Goal: Task Accomplishment & Management: Complete application form

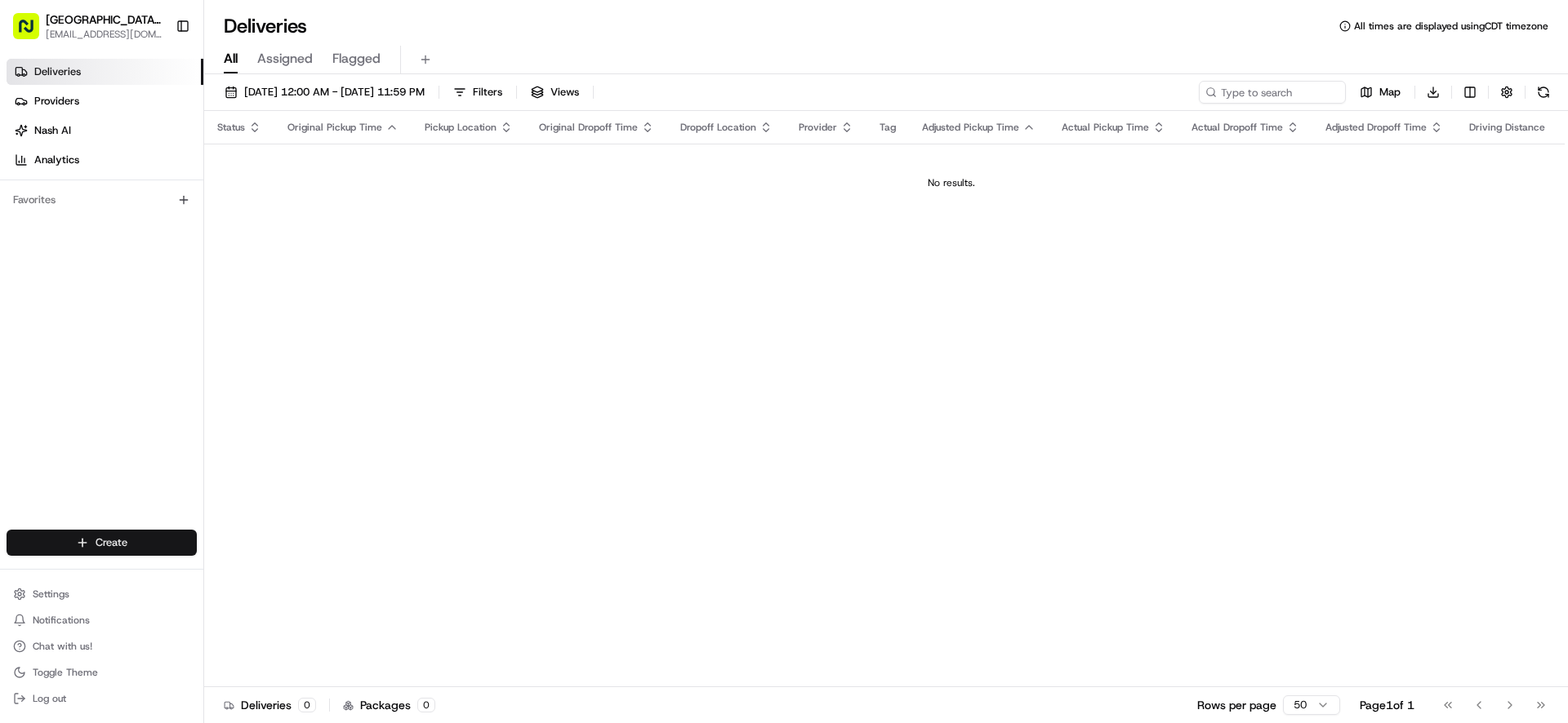
click at [130, 542] on html "Pizza Ranch - [GEOGRAPHIC_DATA], [GEOGRAPHIC_DATA] [EMAIL_ADDRESS][DOMAIN_NAME]…" at bounding box center [784, 361] width 1568 height 723
click at [241, 581] on link "Delivery" at bounding box center [295, 573] width 182 height 29
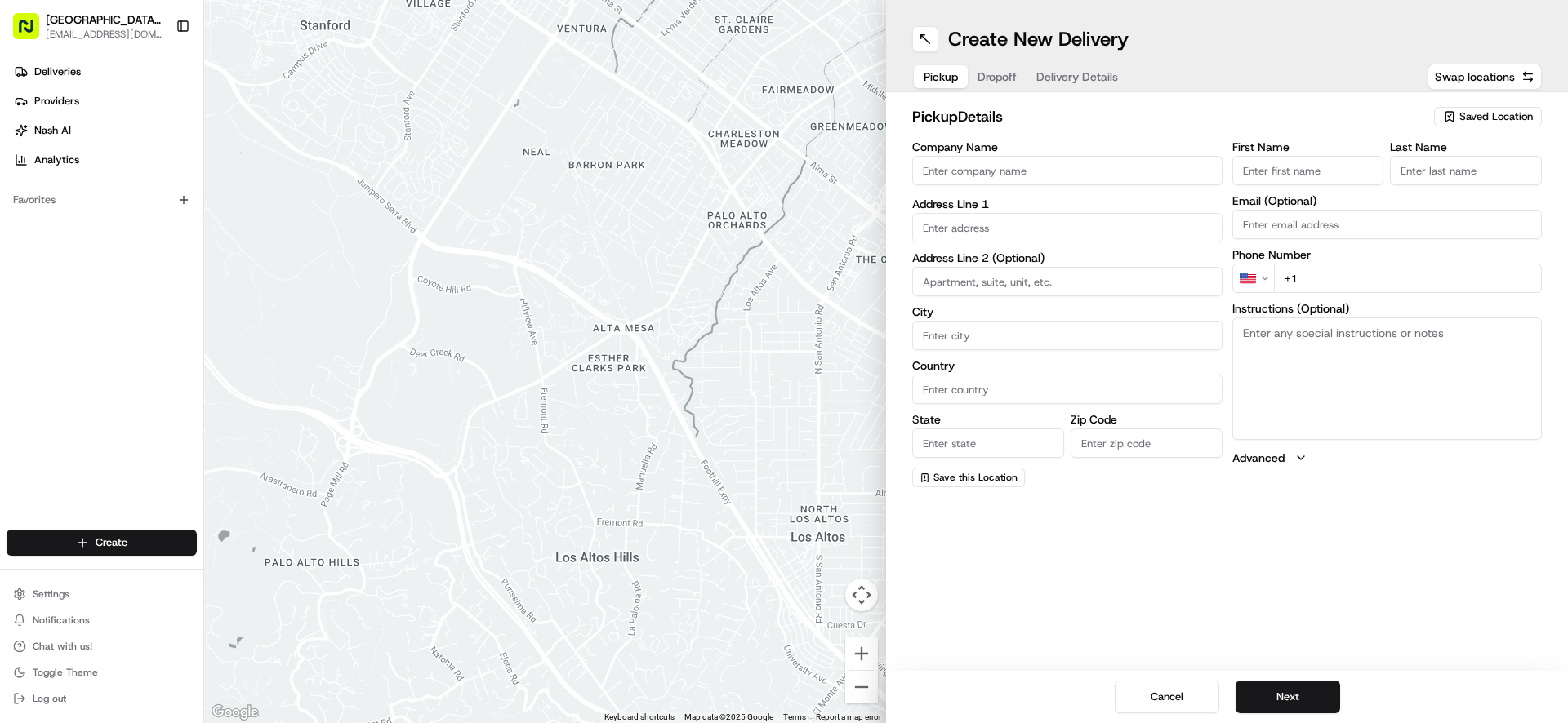
click at [1084, 169] on input "Company Name" at bounding box center [1067, 171] width 311 height 29
type input "WENTZVILLE PIZZA RANCH"
type input "[STREET_ADDRESS]"
type input "[GEOGRAPHIC_DATA]"
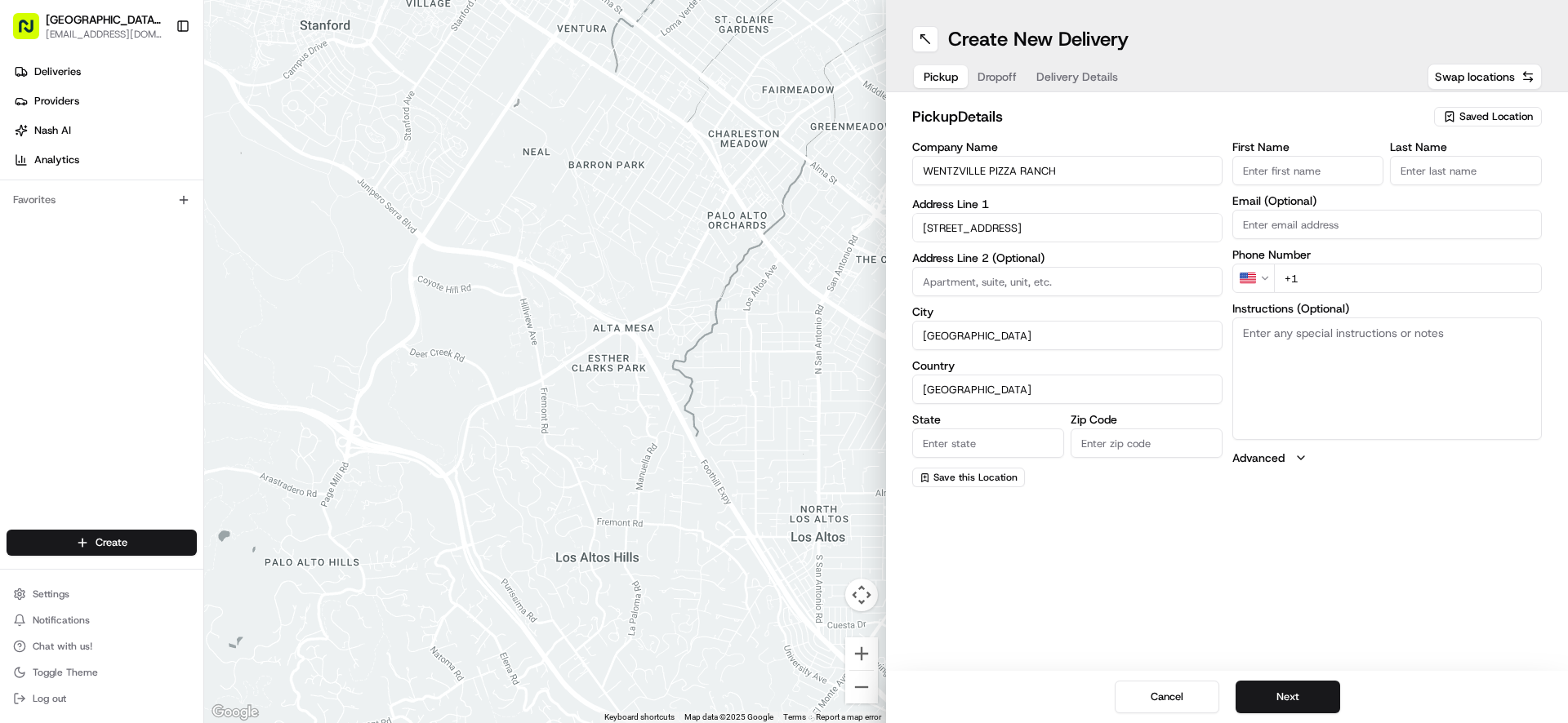
type input "MO"
type input "63385-3405"
type input "[GEOGRAPHIC_DATA]"
type input "Ranch"
type input "[EMAIL_ADDRESS][DOMAIN_NAME]"
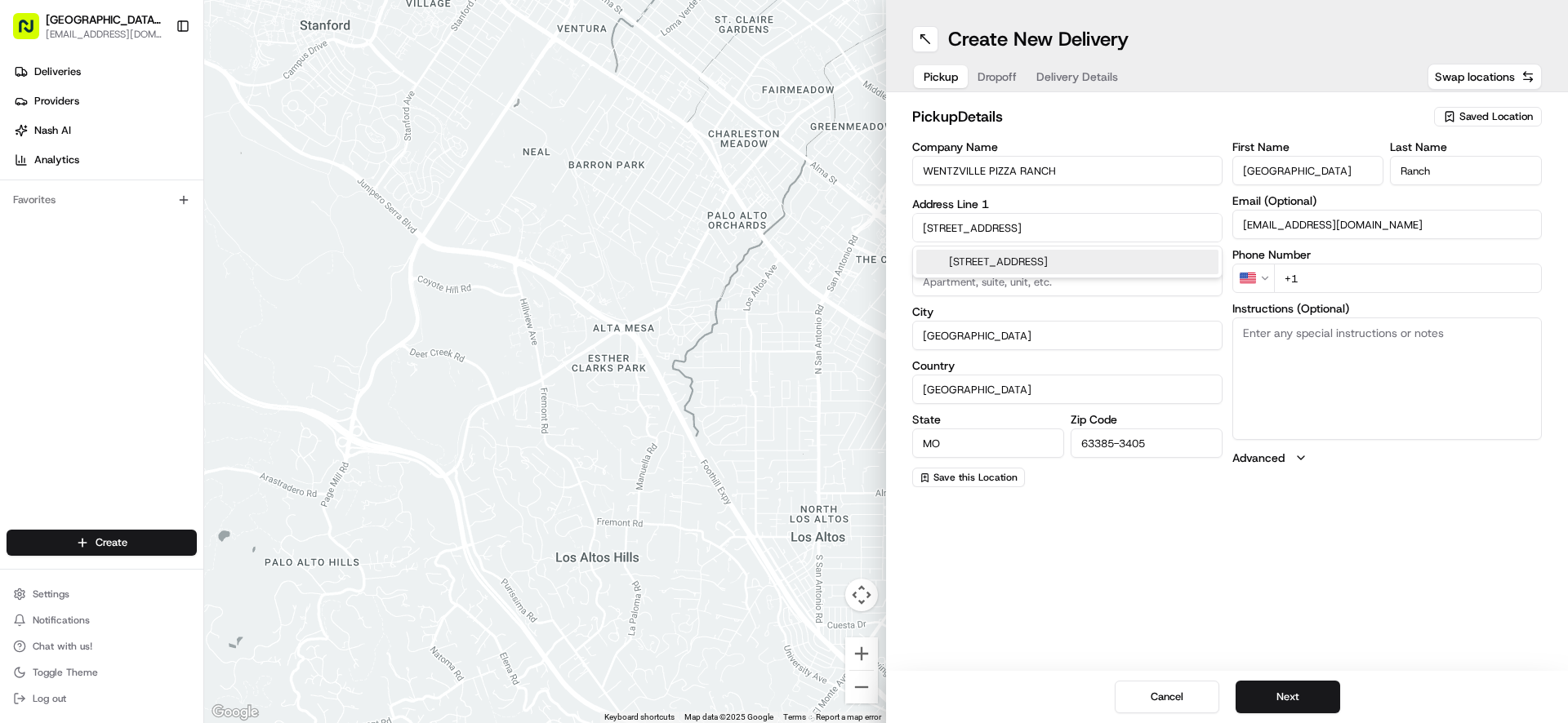
click at [1347, 285] on input "+1" at bounding box center [1408, 278] width 268 height 29
type input "[PHONE_NUMBER]"
click at [1367, 355] on textarea "Instructions (Optional)" at bounding box center [1388, 378] width 311 height 122
click at [1426, 347] on textarea "Instructions (Optional)" at bounding box center [1388, 378] width 311 height 122
click at [1358, 353] on textarea "Instructions (Optional)" at bounding box center [1388, 378] width 311 height 122
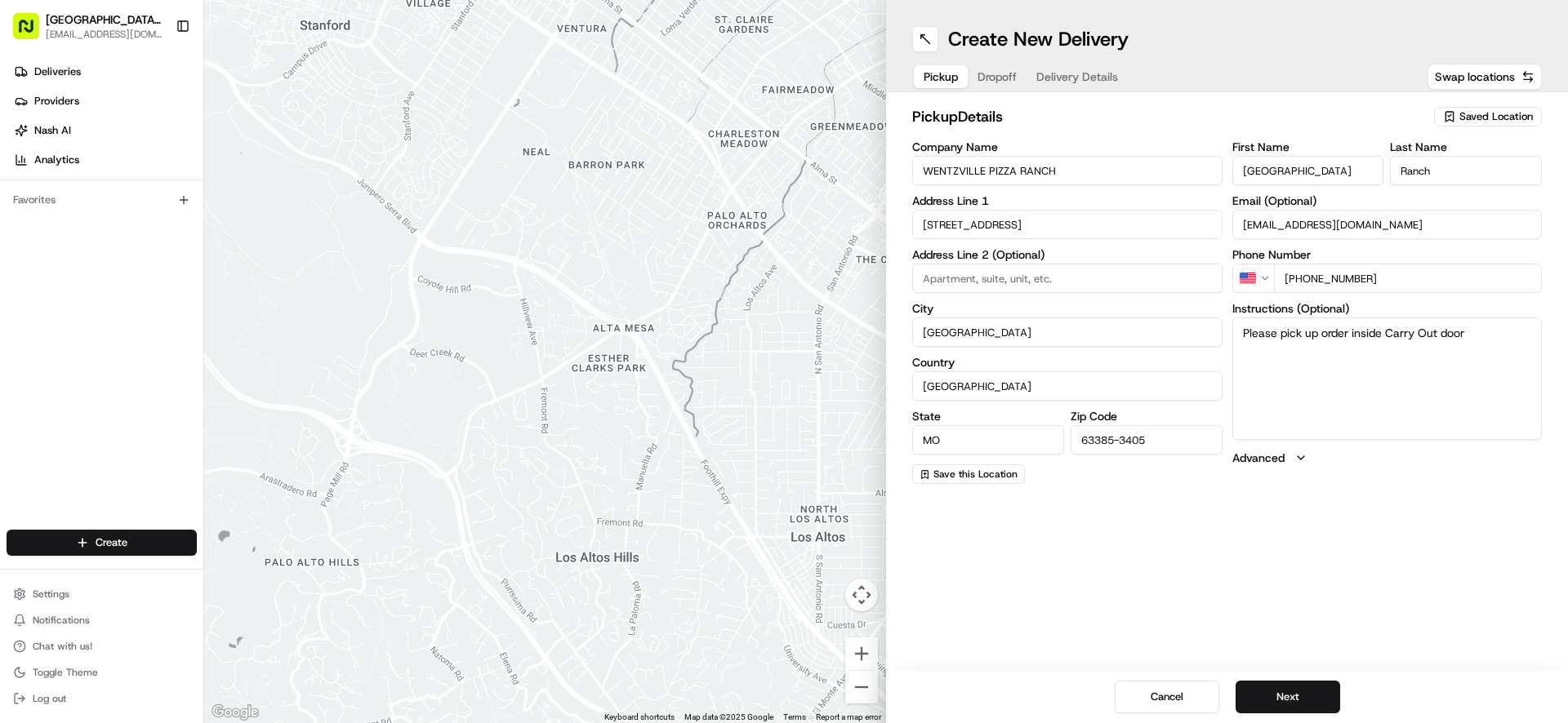
drag, startPoint x: 1242, startPoint y: 333, endPoint x: 1469, endPoint y: 336, distance: 227.0
click at [1469, 336] on textarea "Please pick up order inside Carry Out door" at bounding box center [1388, 378] width 311 height 122
type textarea "Please pick up order inside Carry Out door"
click at [1284, 692] on button "Next" at bounding box center [1288, 697] width 105 height 33
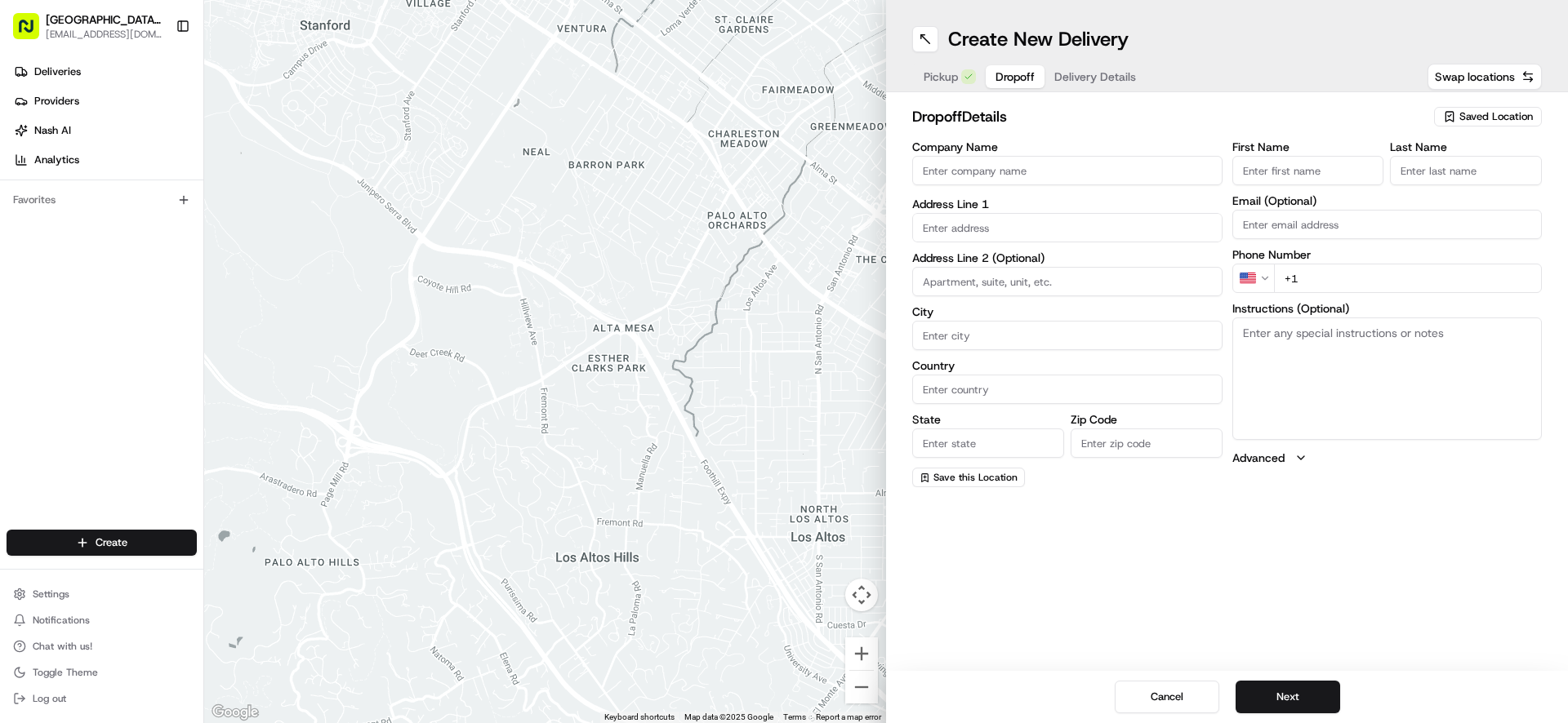
click at [1332, 168] on input "First Name" at bounding box center [1308, 171] width 152 height 29
type input "[PERSON_NAME]"
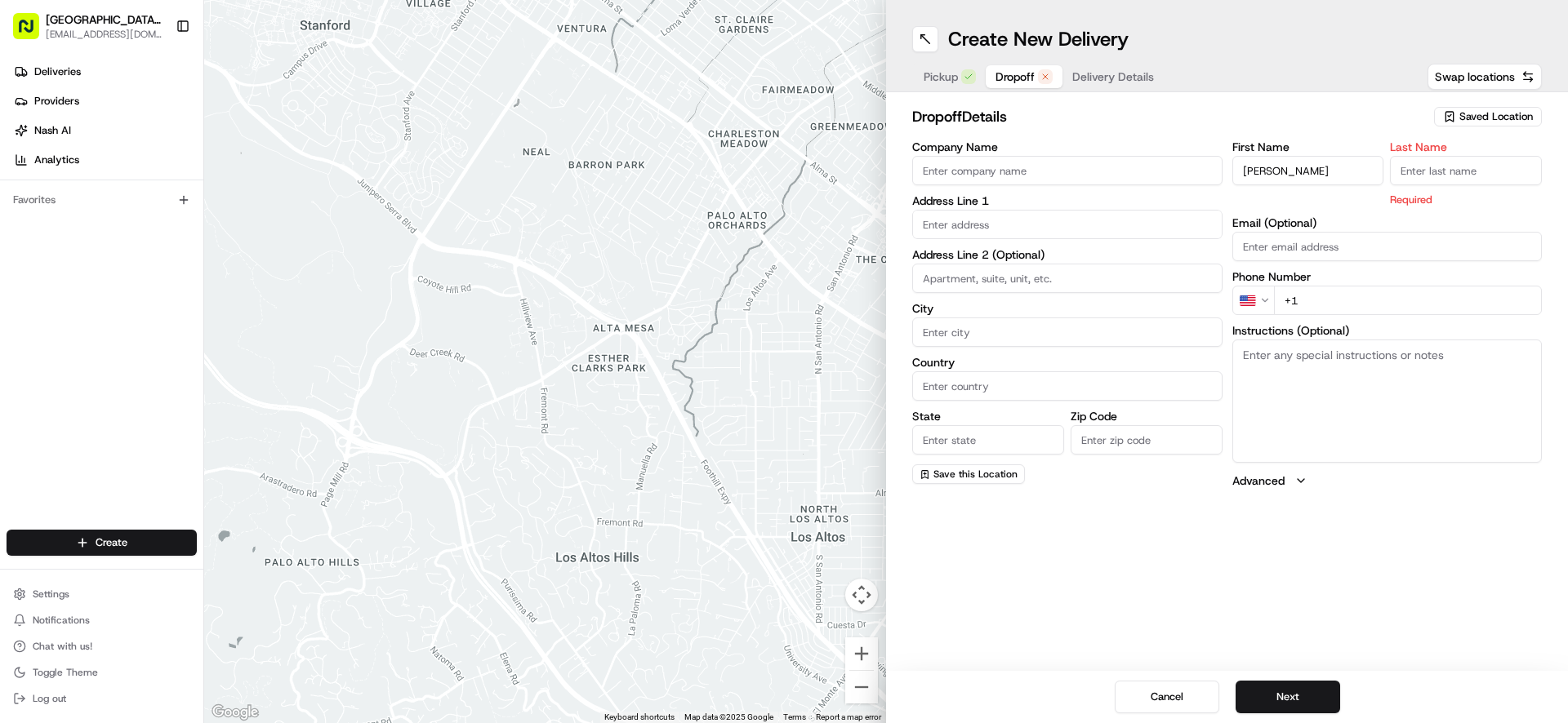
click at [1458, 172] on input "Last Name" at bounding box center [1465, 171] width 152 height 29
type input "D"
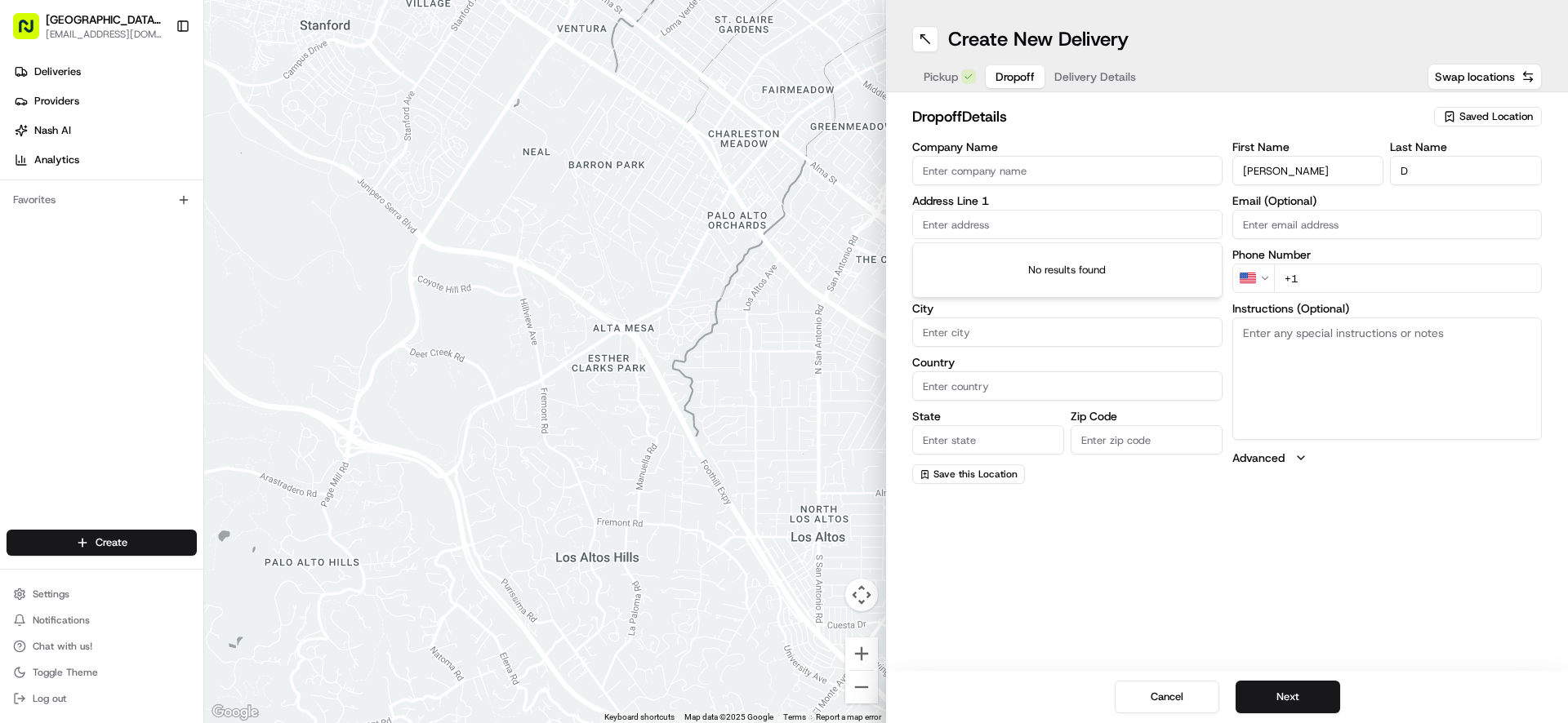
click at [989, 220] on input "text" at bounding box center [1067, 224] width 311 height 29
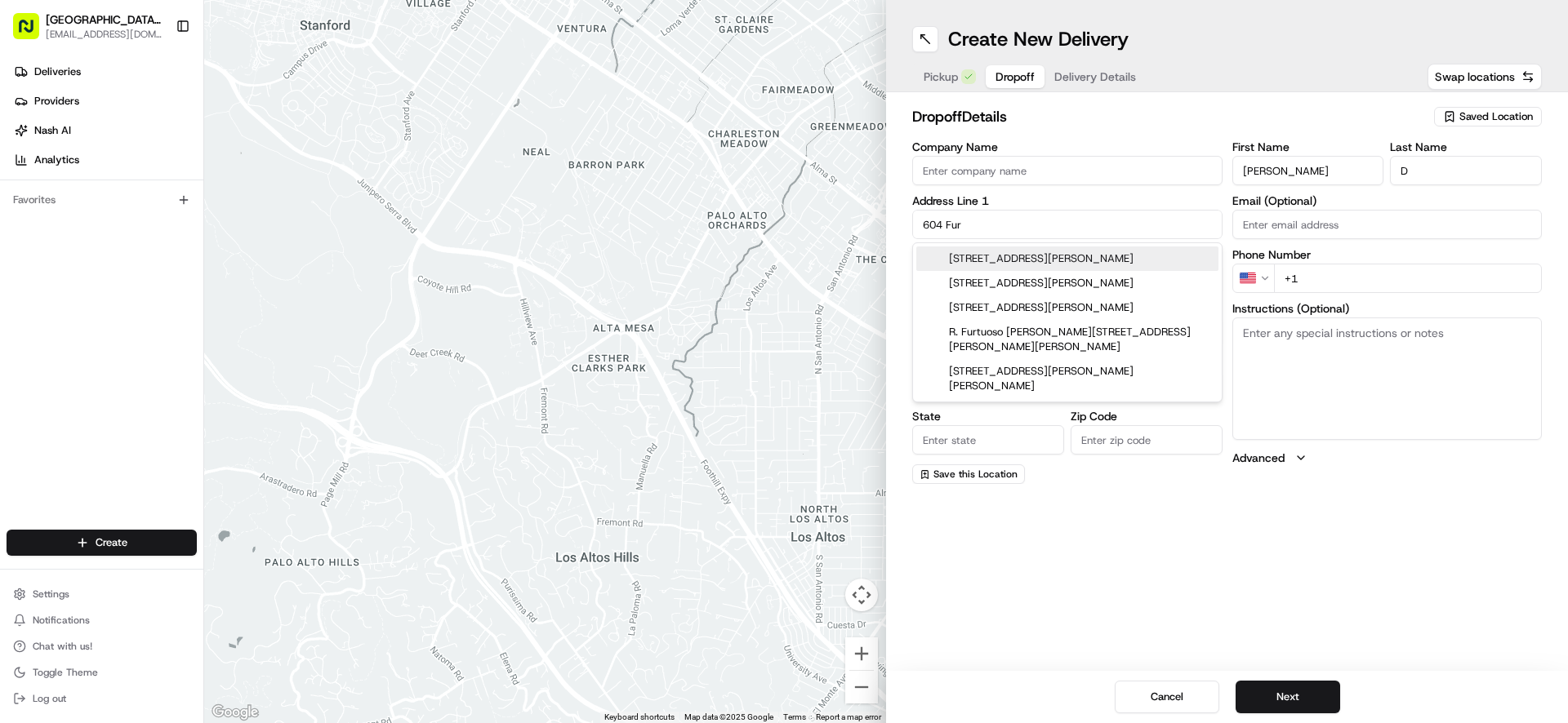
click at [1099, 263] on div "[STREET_ADDRESS][PERSON_NAME]" at bounding box center [1067, 258] width 302 height 25
type input "[STREET_ADDRESS][PERSON_NAME]"
type input "[GEOGRAPHIC_DATA]"
type input "MO"
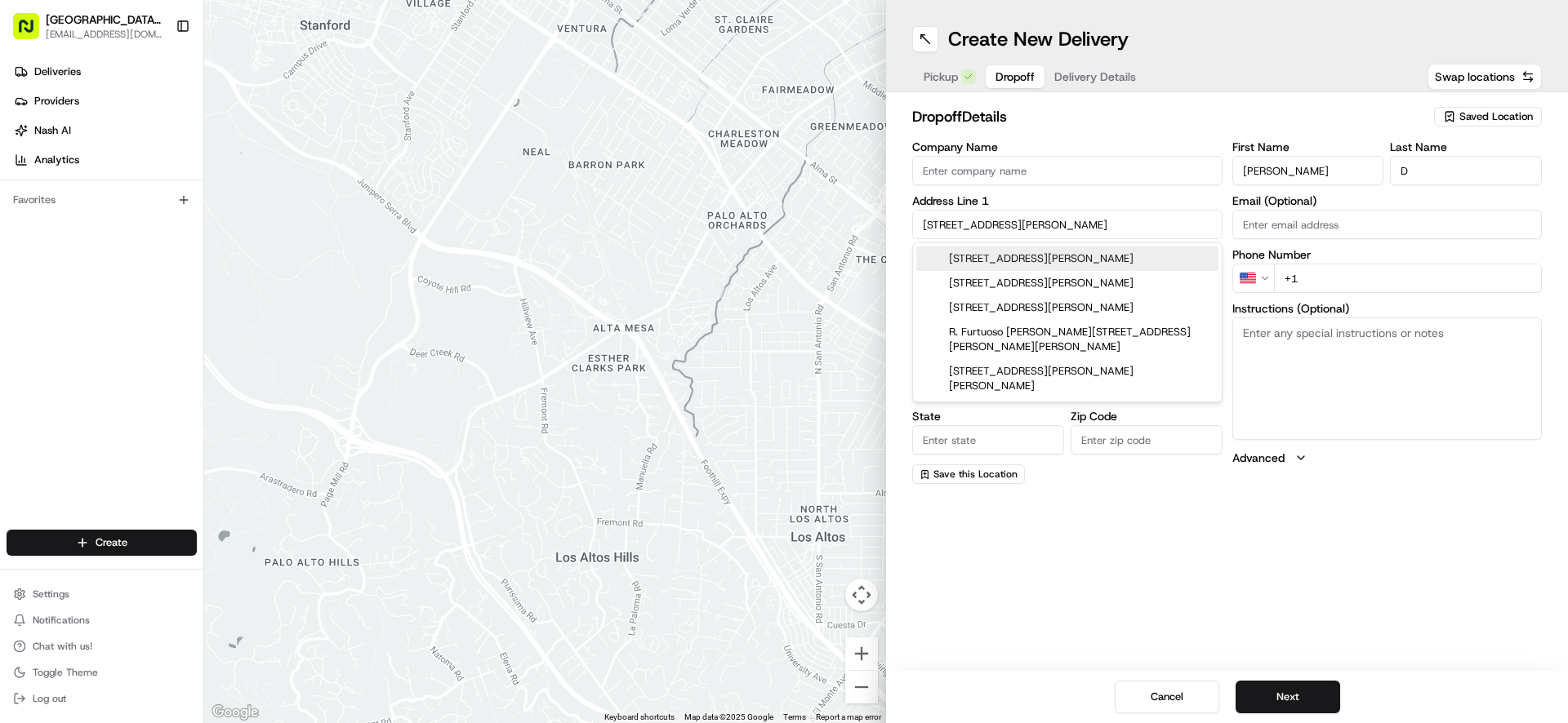
type input "63385"
type input "[STREET_ADDRESS][PERSON_NAME]"
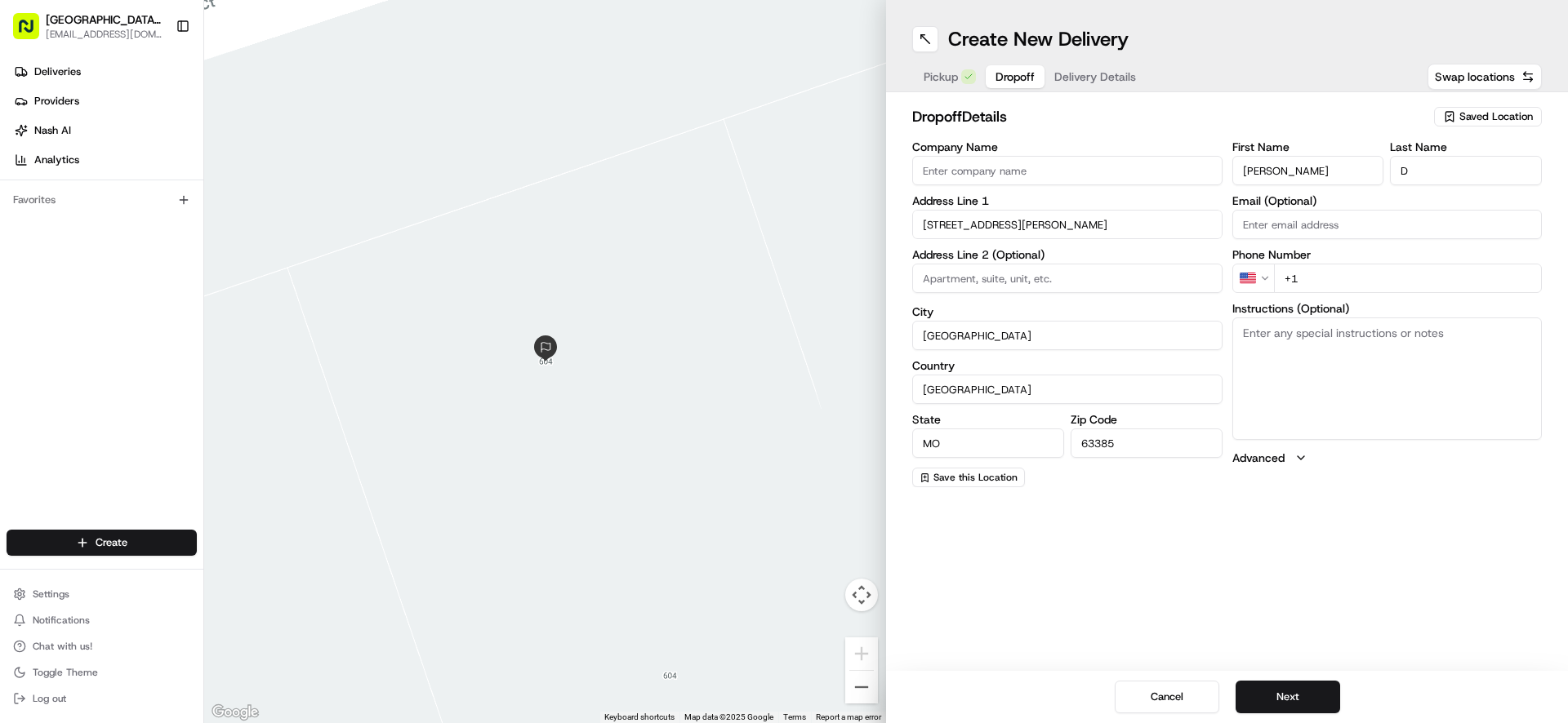
click at [1331, 277] on input "+1" at bounding box center [1408, 278] width 268 height 29
type input "[PHONE_NUMBER]"
click at [1292, 702] on button "Next" at bounding box center [1288, 697] width 105 height 33
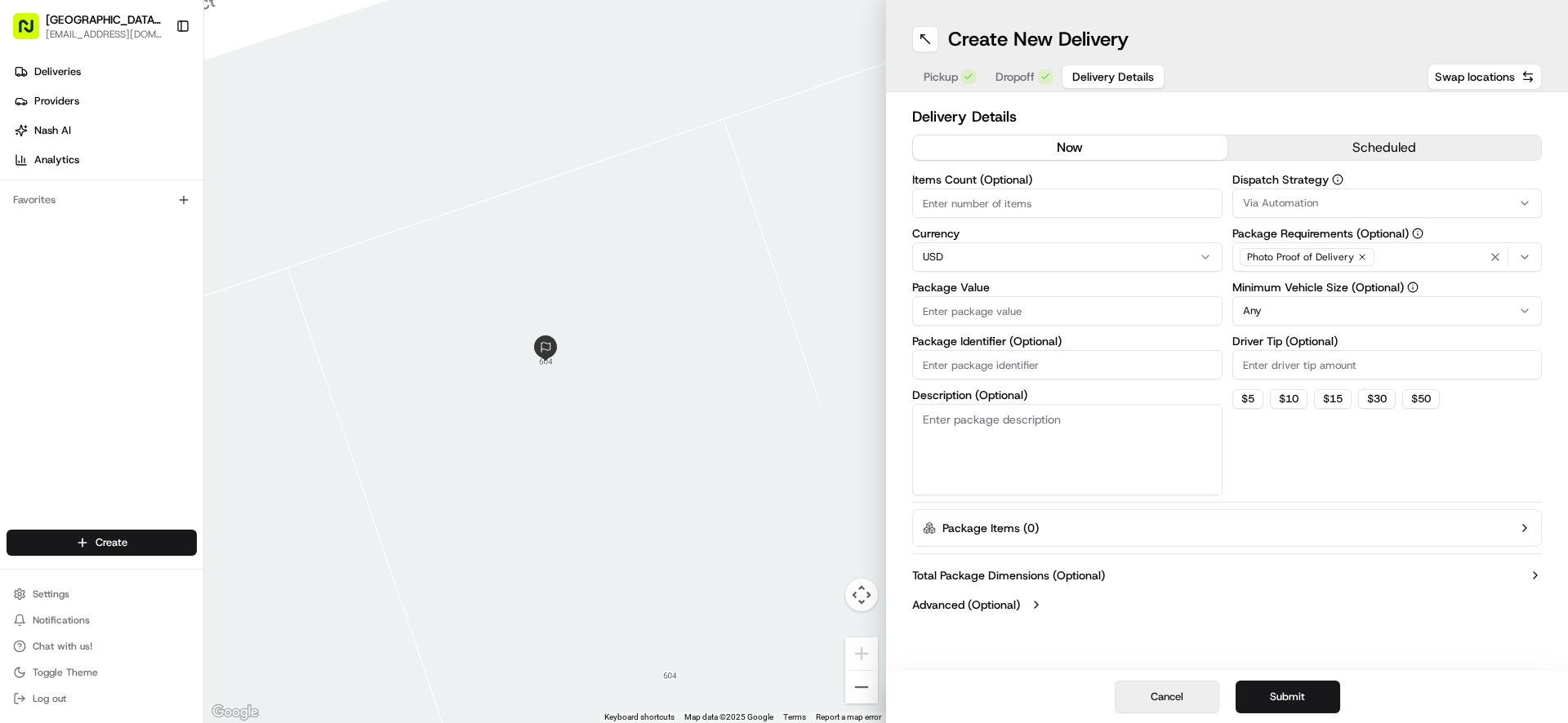
click at [1165, 692] on button "Cancel" at bounding box center [1167, 697] width 105 height 33
